Goal: Share content

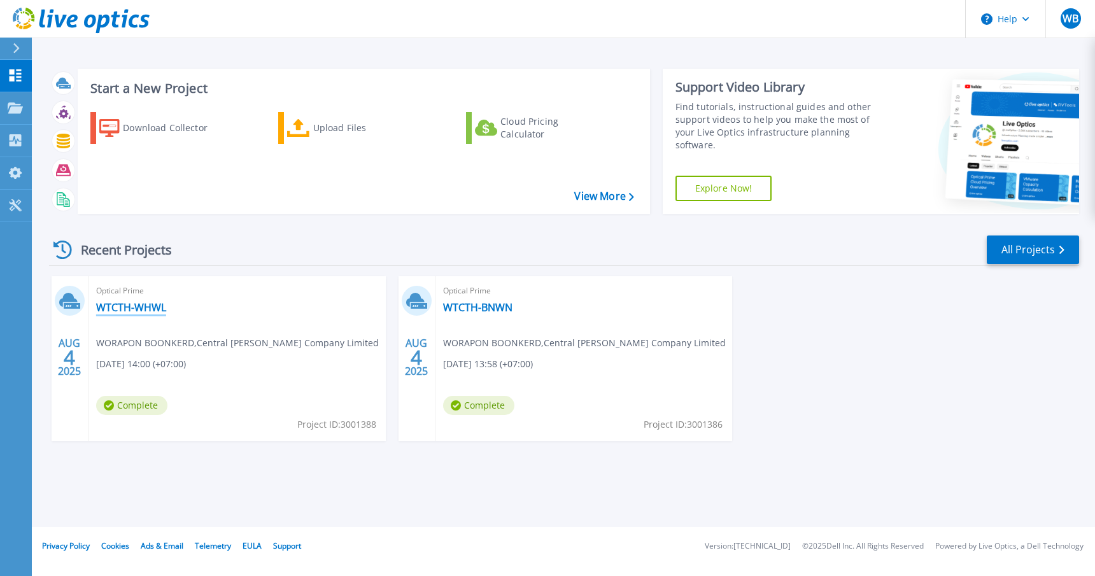
click at [143, 311] on link "WTCTH-WHWL" at bounding box center [131, 307] width 70 height 13
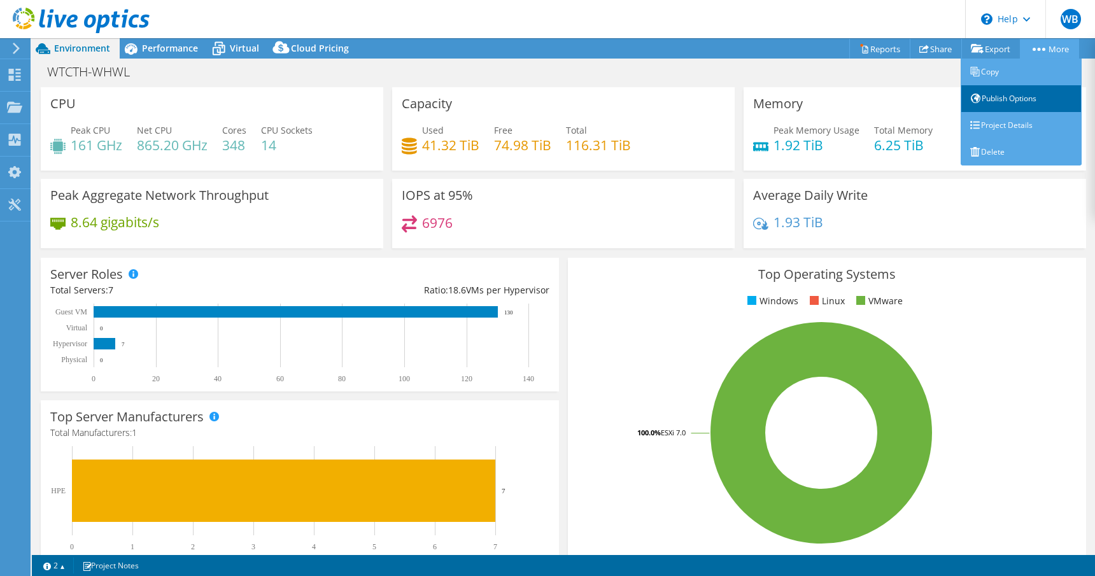
click at [1035, 99] on link "Publish Options" at bounding box center [1021, 98] width 121 height 27
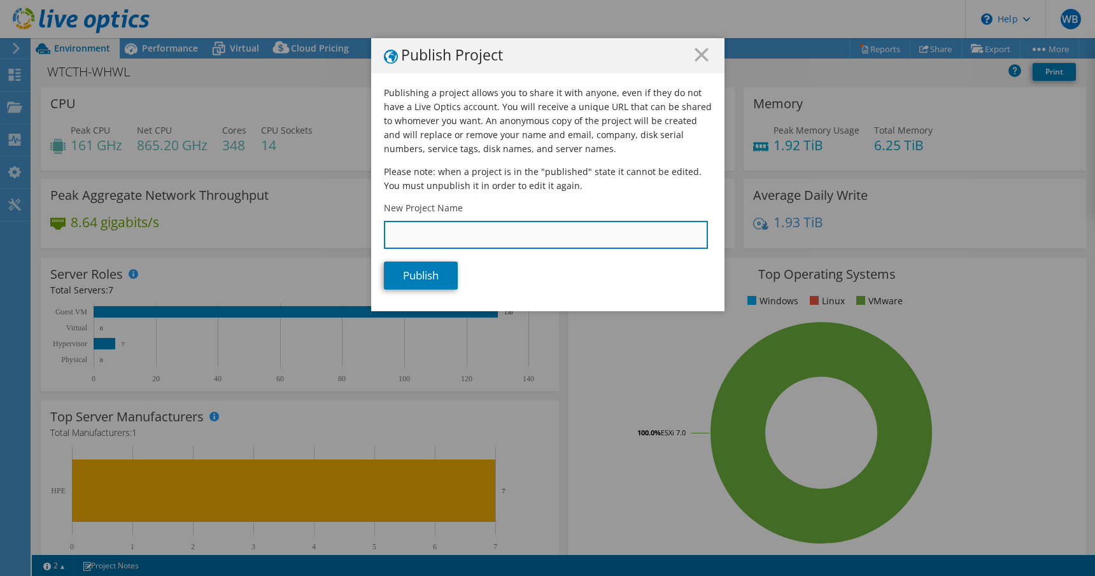
click at [516, 241] on input "New Project Name" at bounding box center [546, 235] width 324 height 28
drag, startPoint x: 437, startPoint y: 234, endPoint x: 467, endPoint y: 233, distance: 30.6
click at [447, 234] on input "WTCTH-WH-2025" at bounding box center [546, 235] width 324 height 28
type input "WTCTH-WH-Workload-2025"
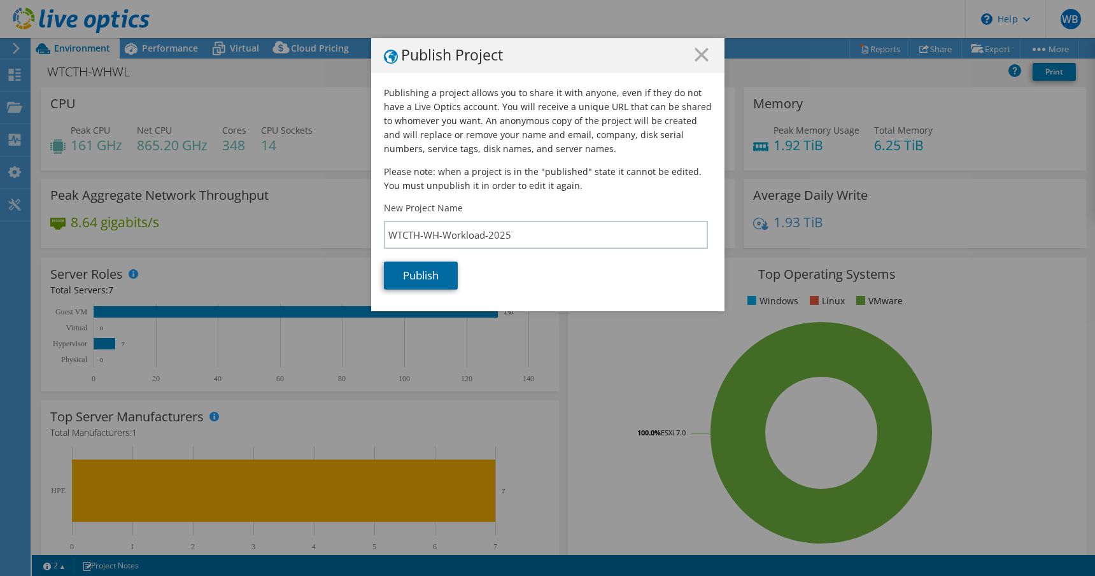
click at [420, 280] on link "Publish" at bounding box center [421, 276] width 74 height 28
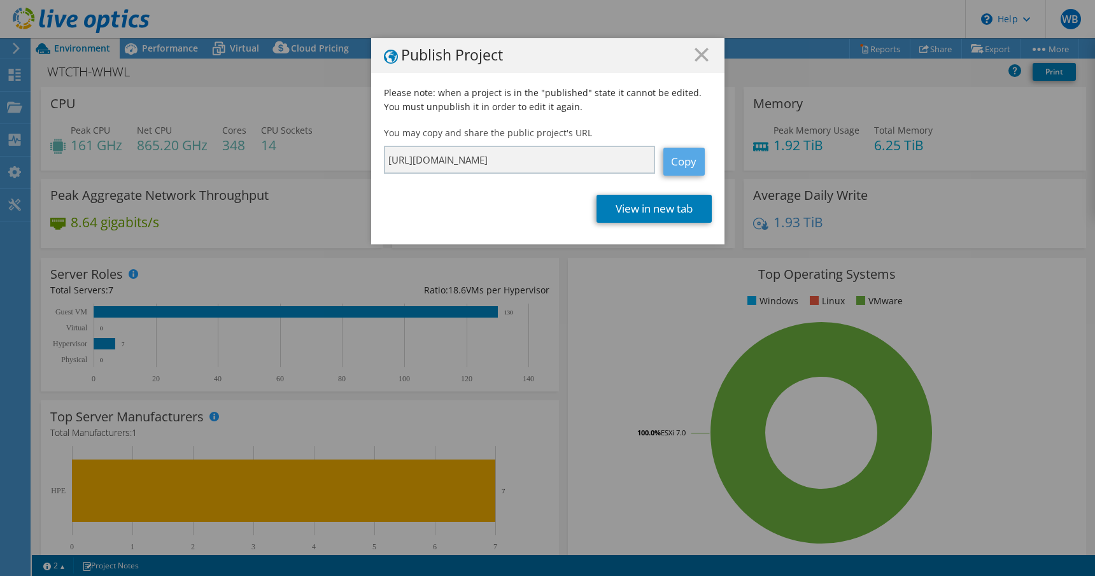
click at [669, 161] on link "Copy" at bounding box center [684, 162] width 41 height 28
click at [685, 164] on link "Copy" at bounding box center [684, 162] width 41 height 28
click at [690, 166] on link "Copy" at bounding box center [684, 162] width 41 height 28
click at [697, 59] on icon at bounding box center [702, 55] width 14 height 14
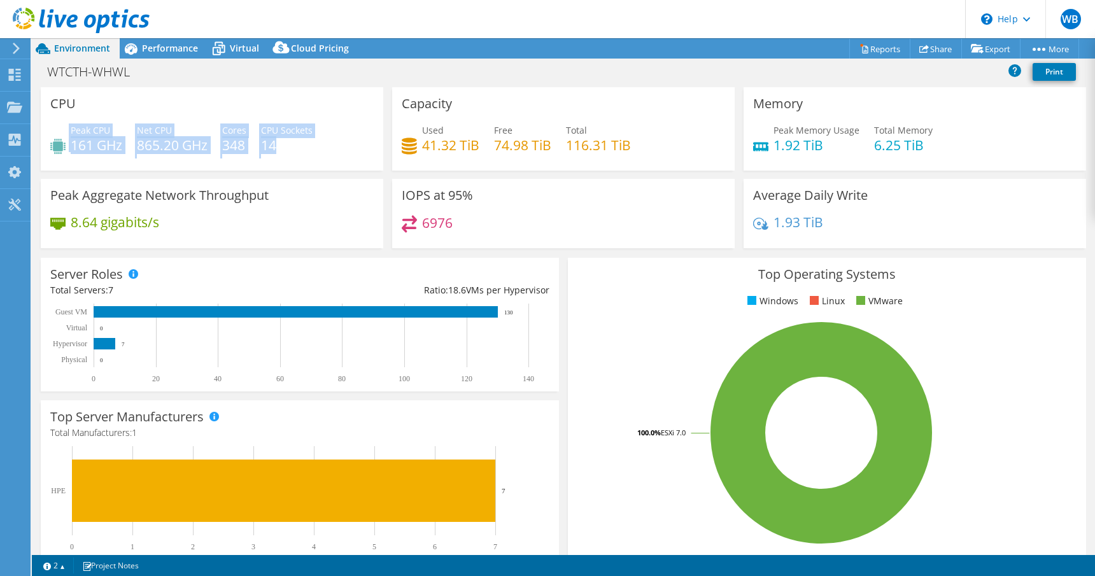
drag, startPoint x: 308, startPoint y: 146, endPoint x: 59, endPoint y: 138, distance: 248.6
click at [59, 138] on div "Peak CPU 161 GHz Net CPU 865.20 GHz Cores 348 CPU Sockets 14" at bounding box center [212, 144] width 324 height 41
click at [306, 110] on div "CPU Peak CPU 161 GHz Net CPU 865.20 GHz Cores 348 CPU Sockets 14" at bounding box center [212, 128] width 343 height 83
